Goal: Find specific page/section: Find specific page/section

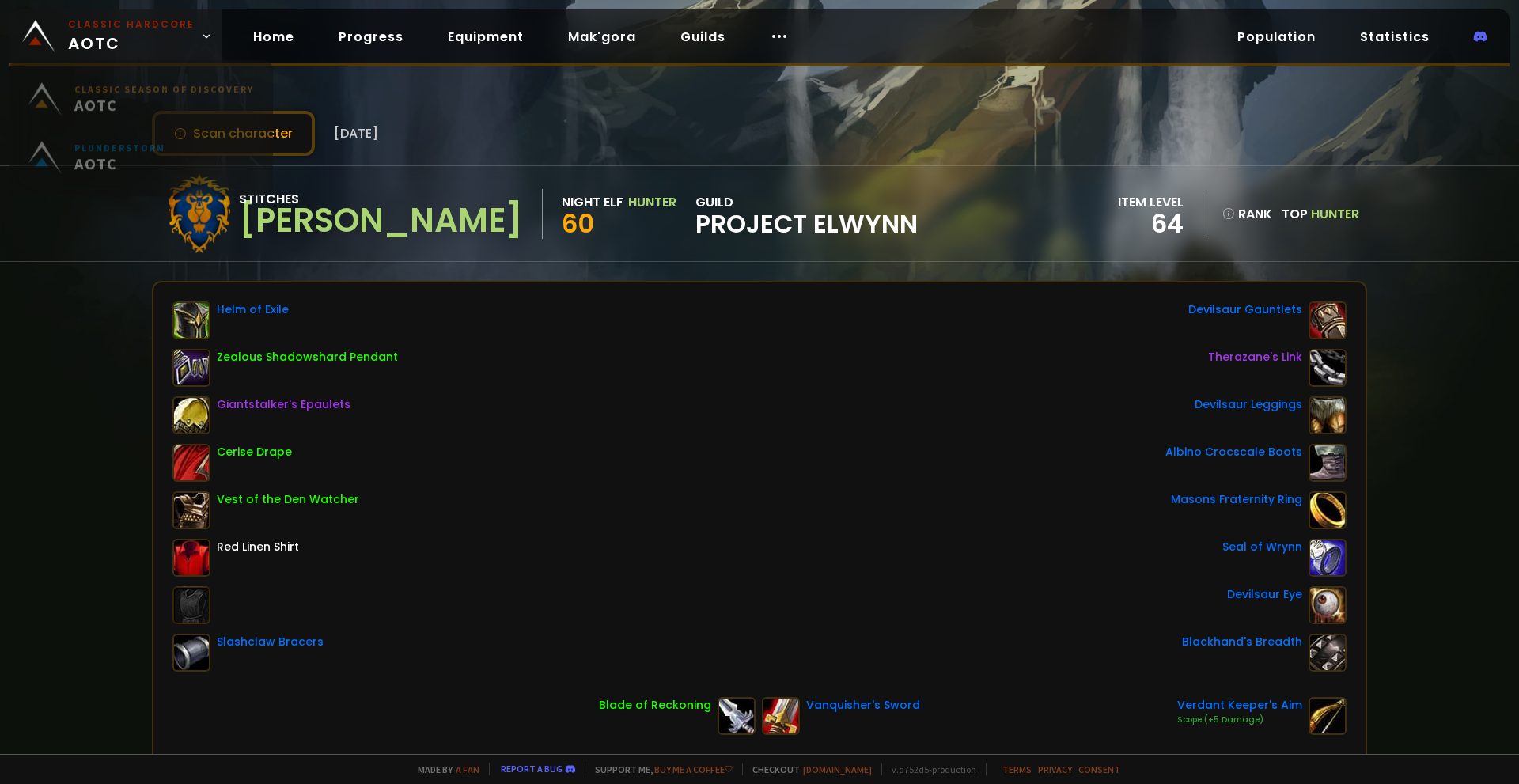
click at [114, 38] on span "Classic Hardcore AOTC" at bounding box center [132, 36] width 127 height 38
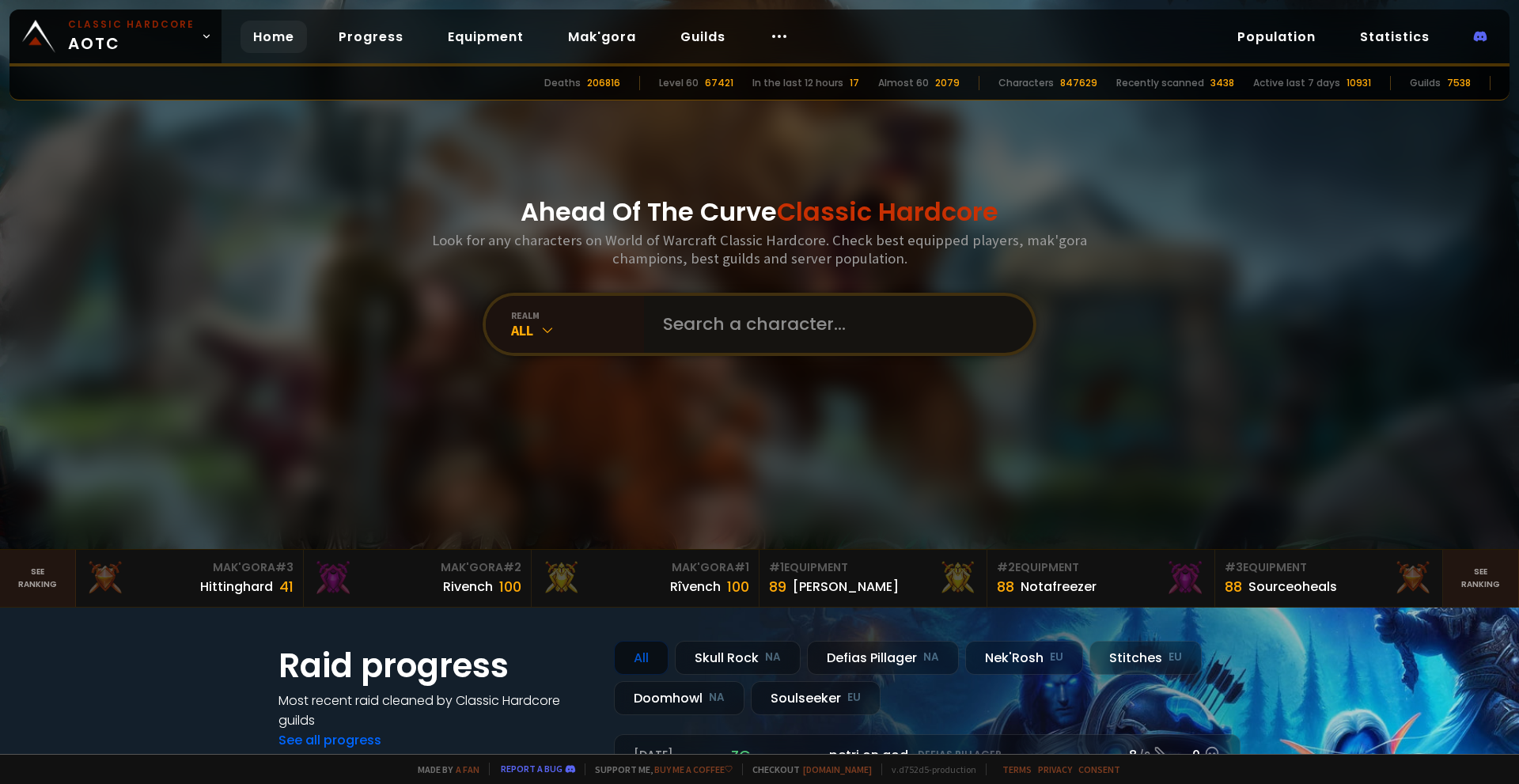
click at [750, 322] on input "text" at bounding box center [833, 324] width 361 height 57
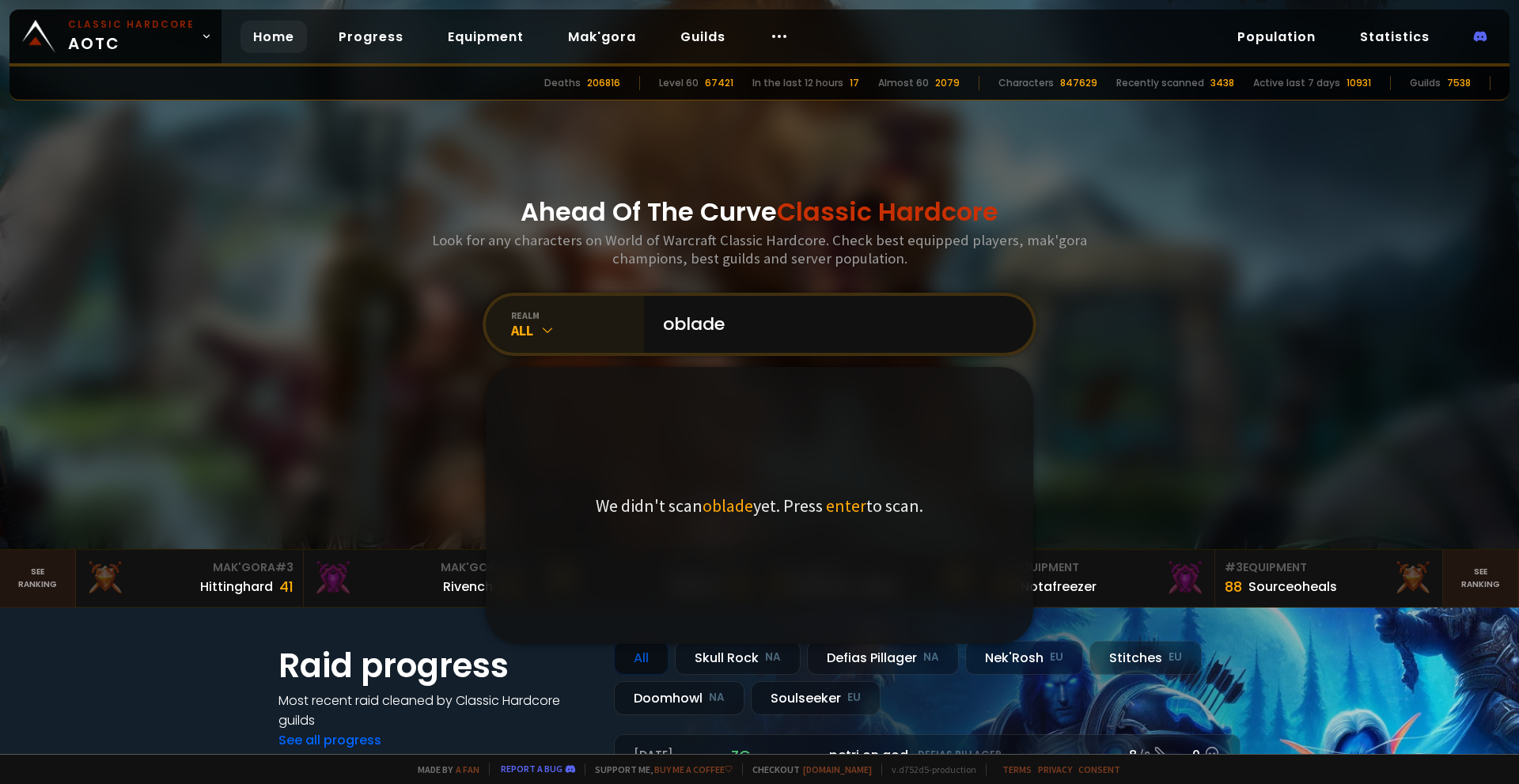
click at [589, 336] on div "All" at bounding box center [577, 330] width 133 height 18
click at [523, 321] on div "All" at bounding box center [577, 330] width 133 height 18
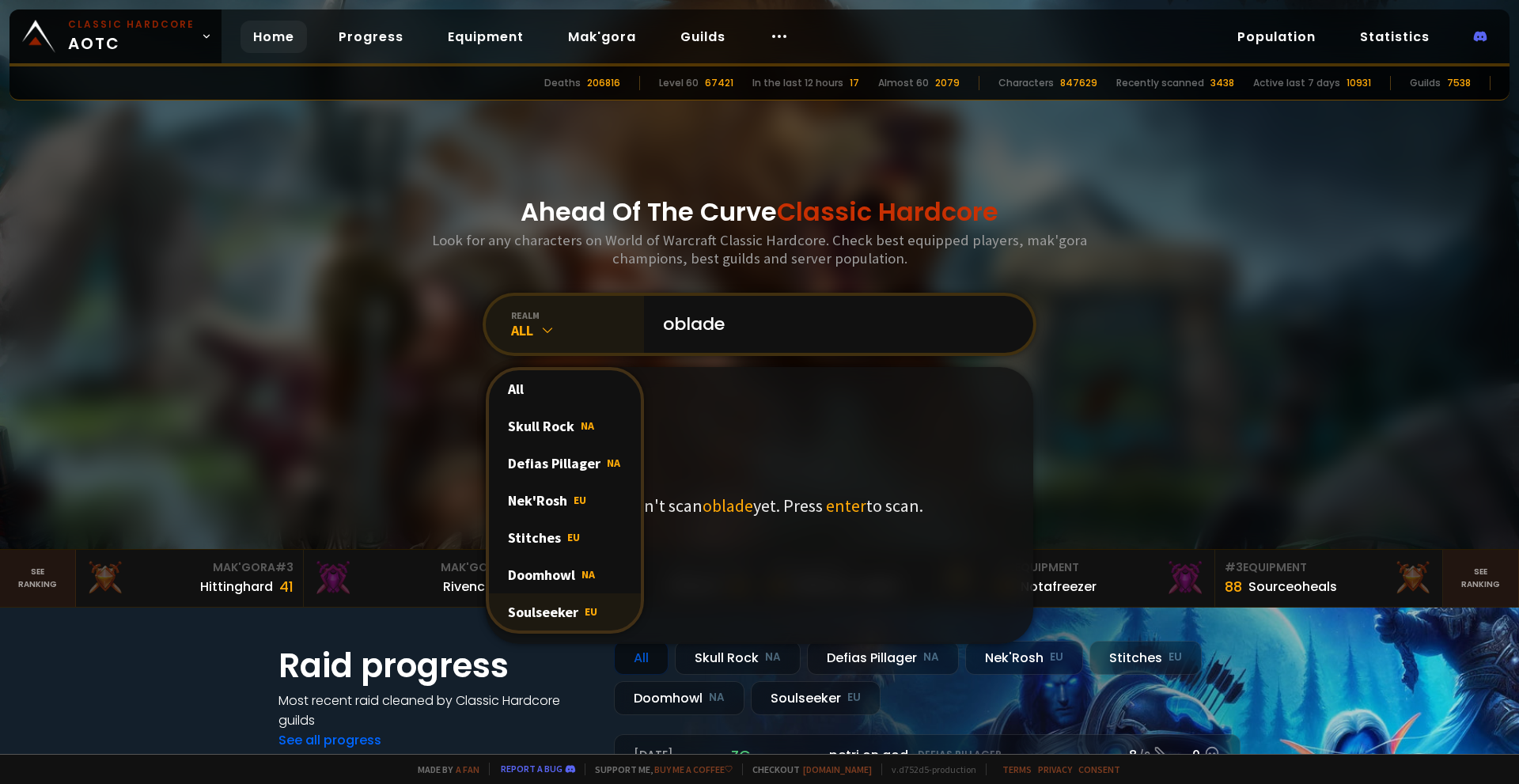
click at [585, 616] on span "EU" at bounding box center [591, 611] width 13 height 14
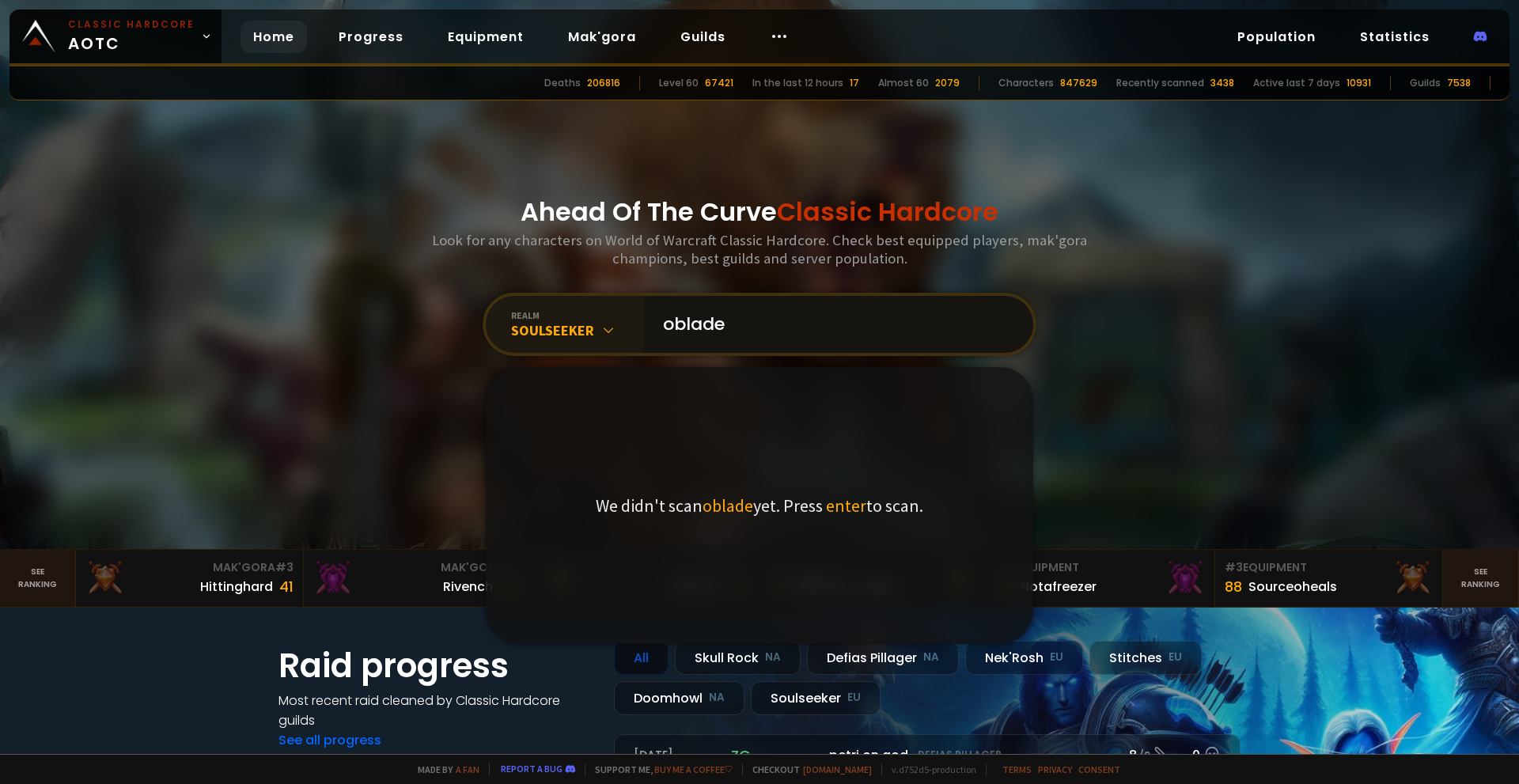
click at [734, 330] on input "oblade" at bounding box center [833, 324] width 361 height 57
click at [829, 322] on input "oblade" at bounding box center [833, 324] width 361 height 57
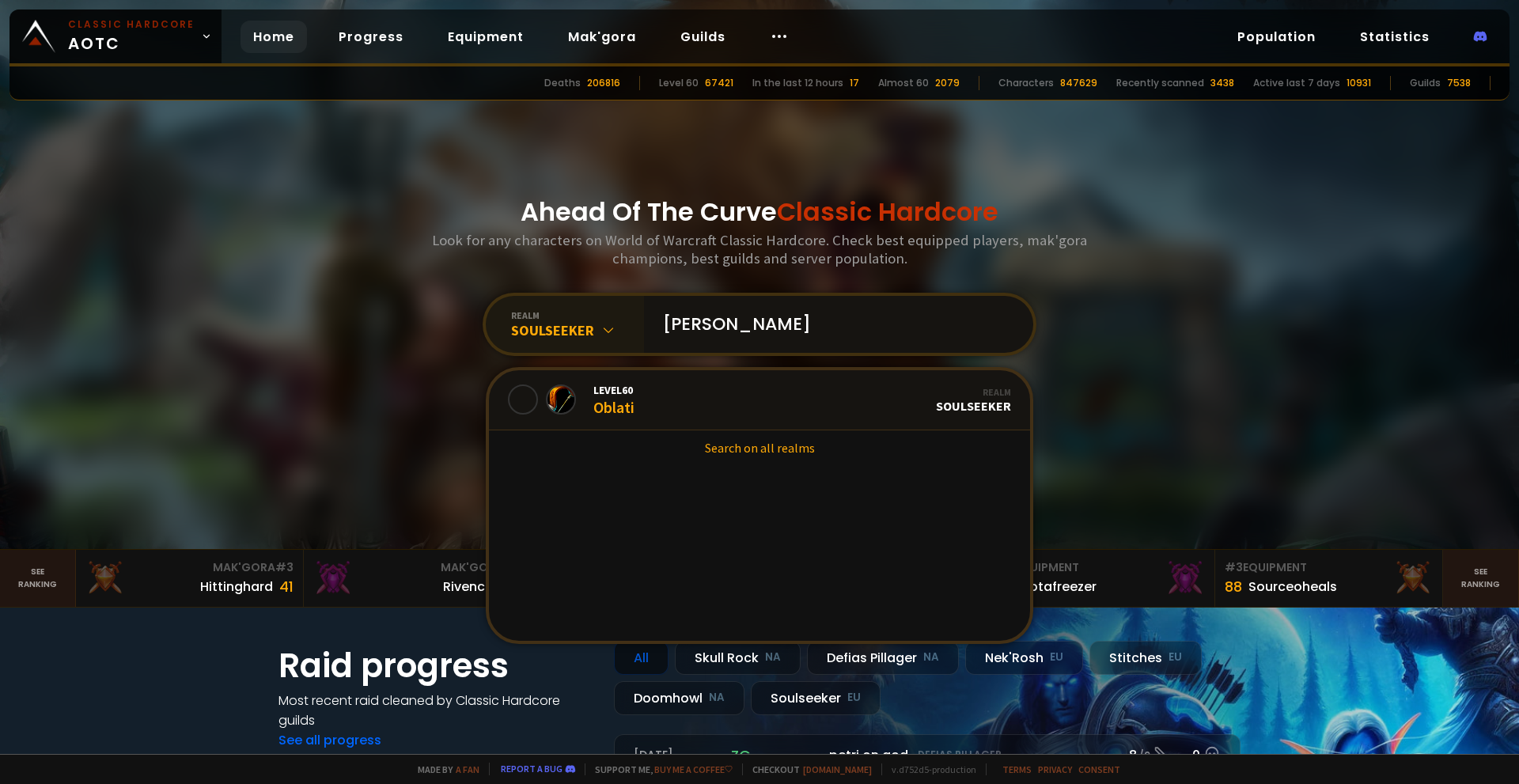
type input "oblade"
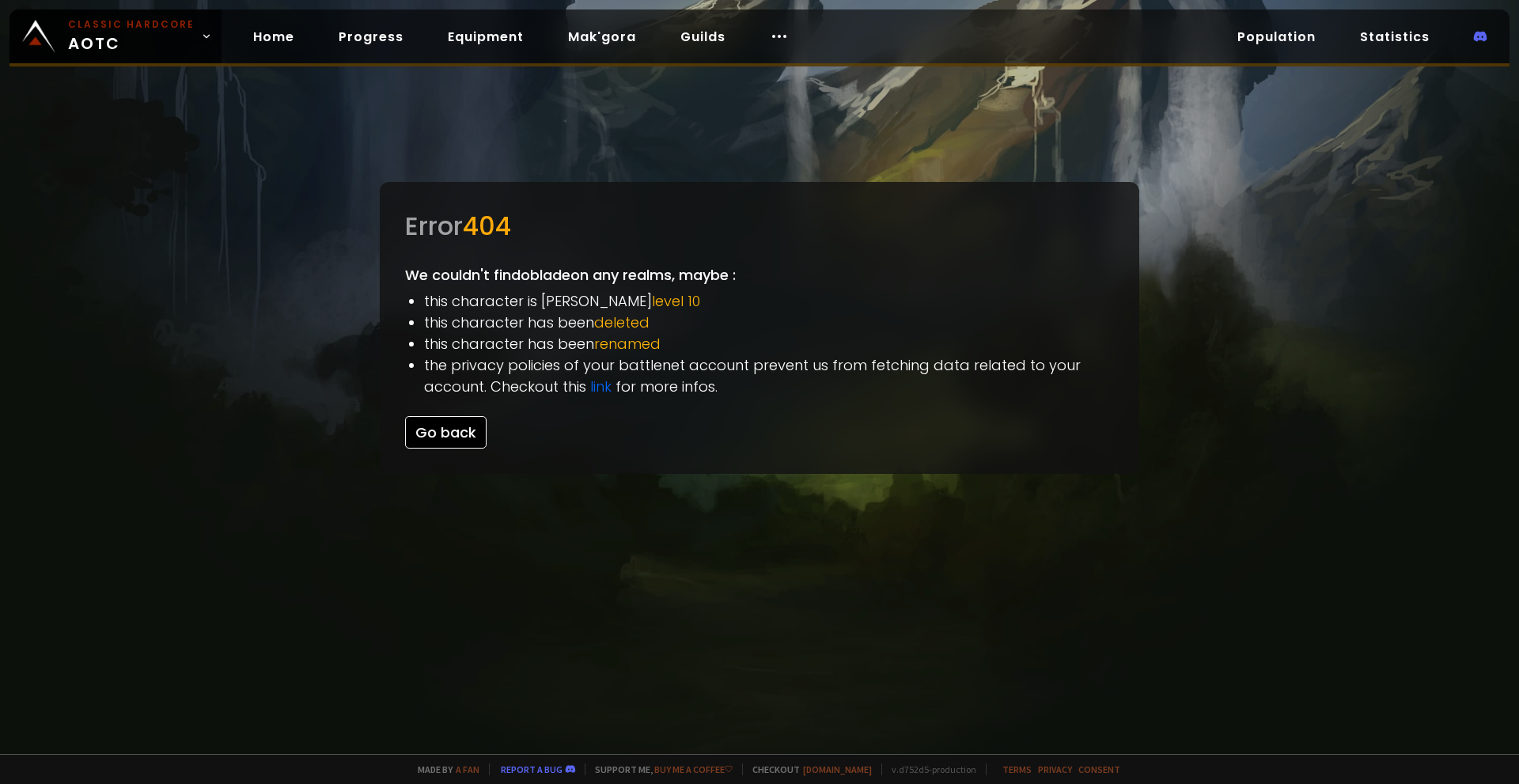
click at [423, 425] on button "Go back" at bounding box center [445, 433] width 82 height 33
